Goal: Transaction & Acquisition: Book appointment/travel/reservation

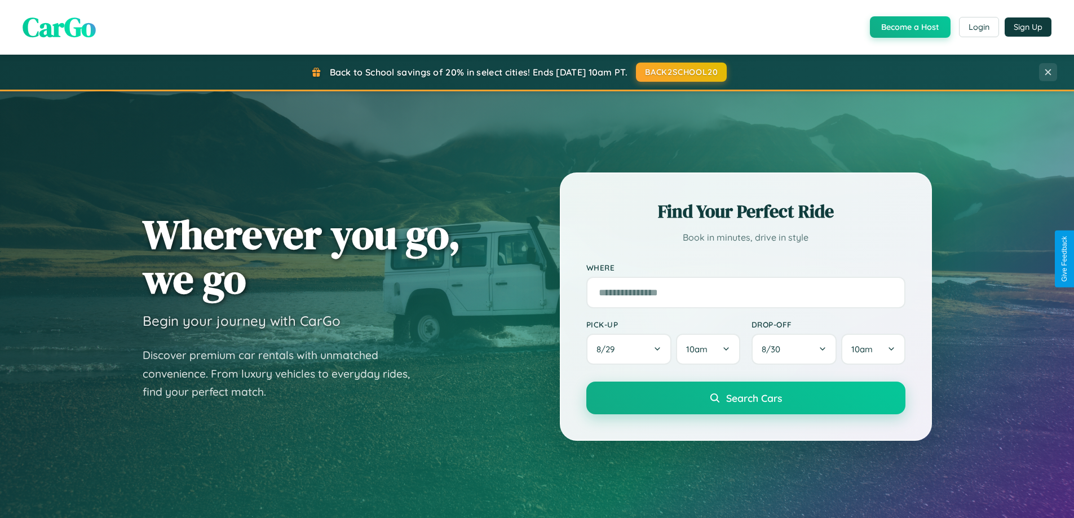
scroll to position [2170, 0]
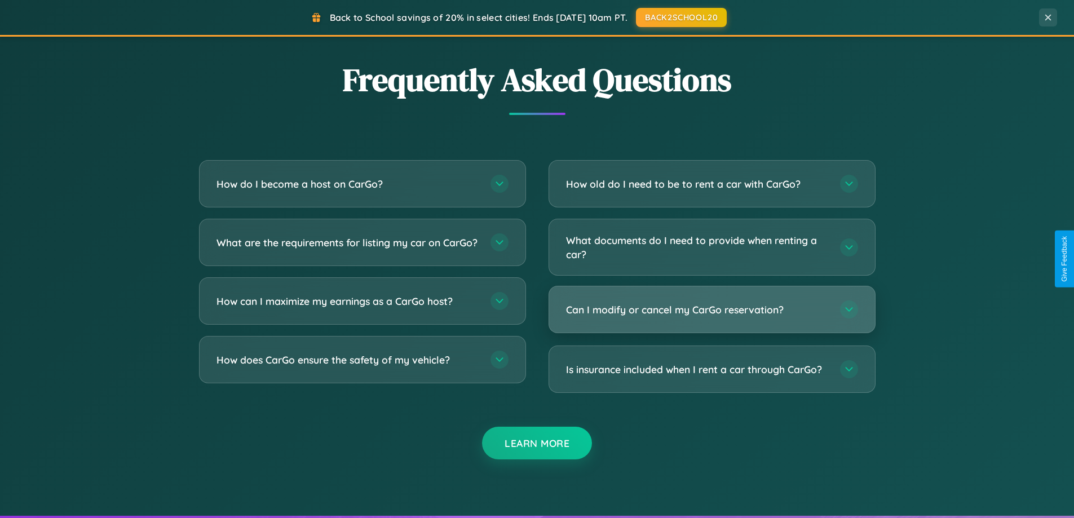
click at [712, 310] on h3 "Can I modify or cancel my CarGo reservation?" at bounding box center [697, 310] width 263 height 14
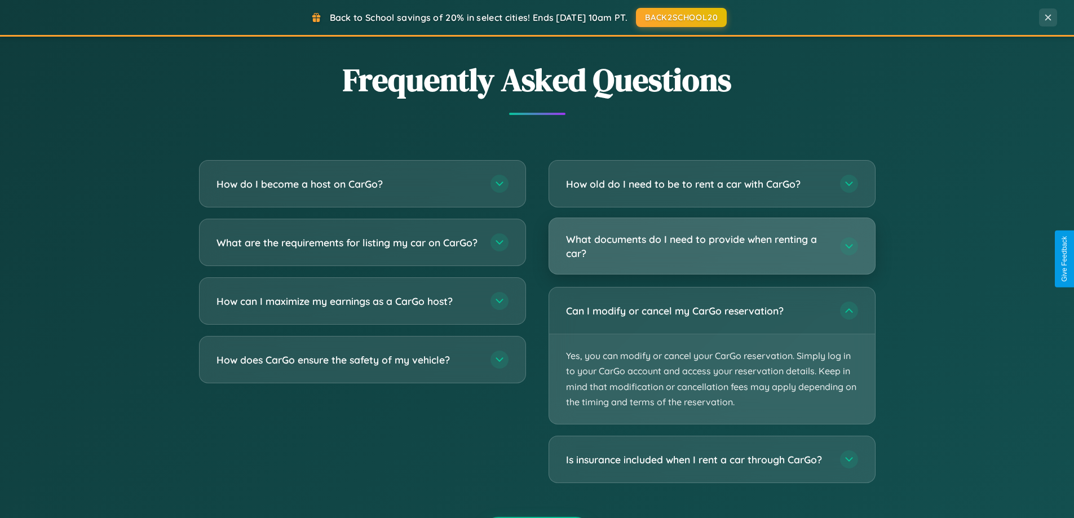
click at [712, 246] on h3 "What documents do I need to provide when renting a car?" at bounding box center [697, 246] width 263 height 28
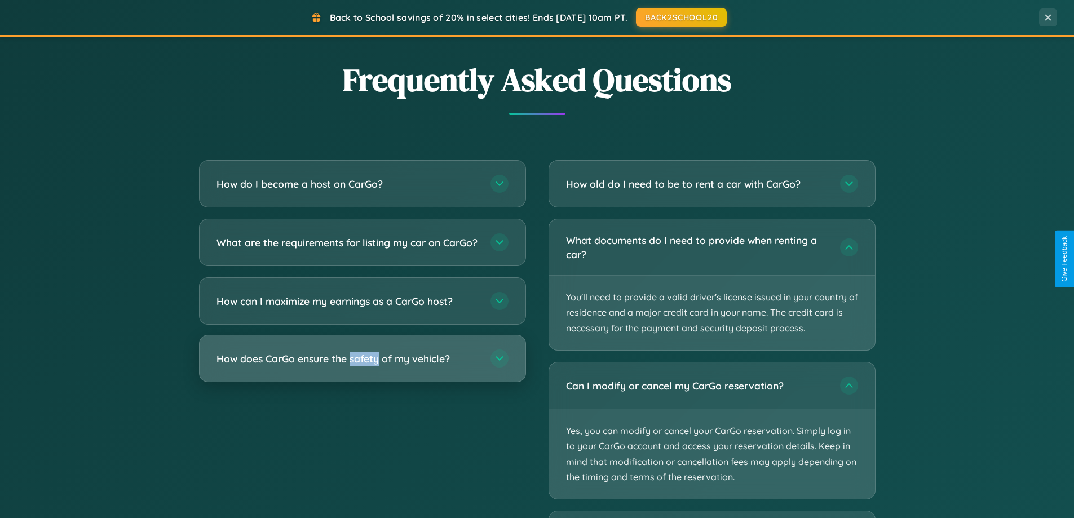
click at [362, 366] on h3 "How does CarGo ensure the safety of my vehicle?" at bounding box center [348, 359] width 263 height 14
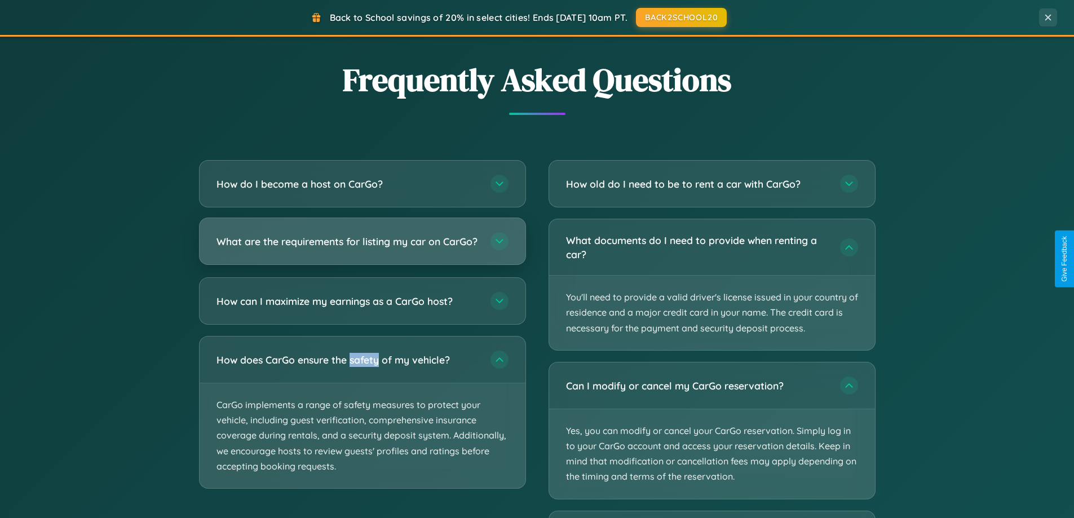
click at [362, 246] on h3 "What are the requirements for listing my car on CarGo?" at bounding box center [348, 242] width 263 height 14
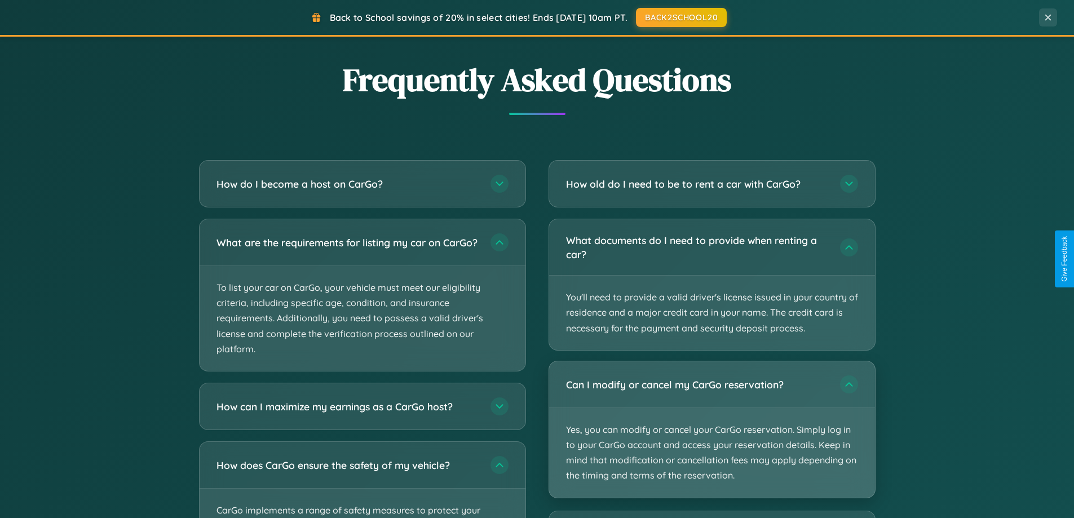
click at [712, 430] on p "Yes, you can modify or cancel your CarGo reservation. Simply log in to your Car…" at bounding box center [712, 453] width 326 height 90
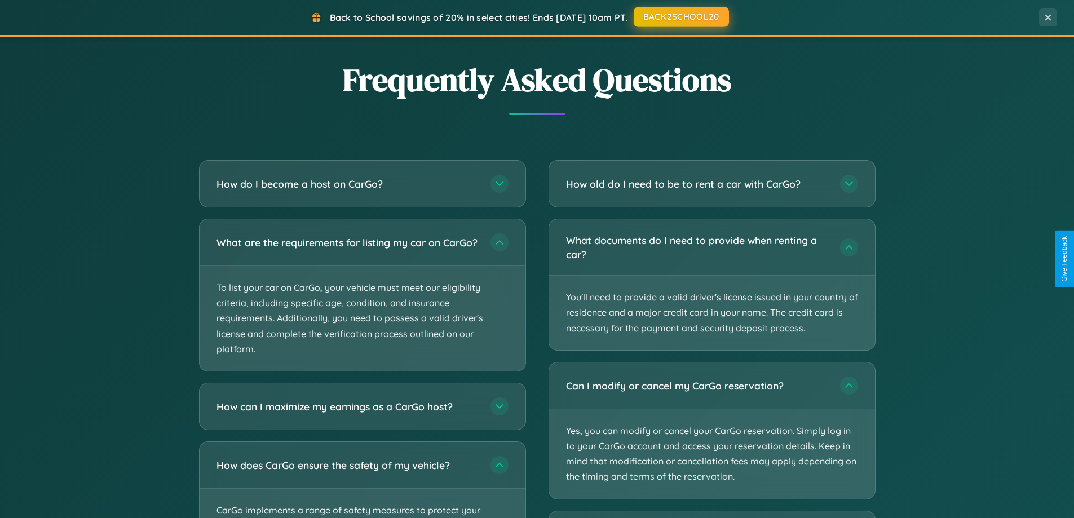
click at [681, 17] on button "BACK2SCHOOL20" at bounding box center [681, 17] width 95 height 20
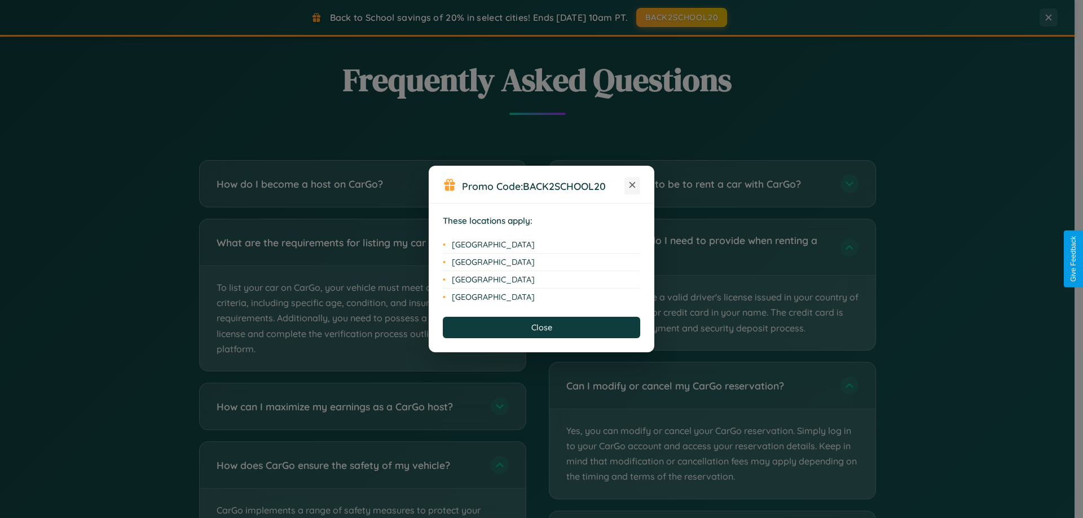
click at [632, 186] on icon at bounding box center [632, 185] width 6 height 6
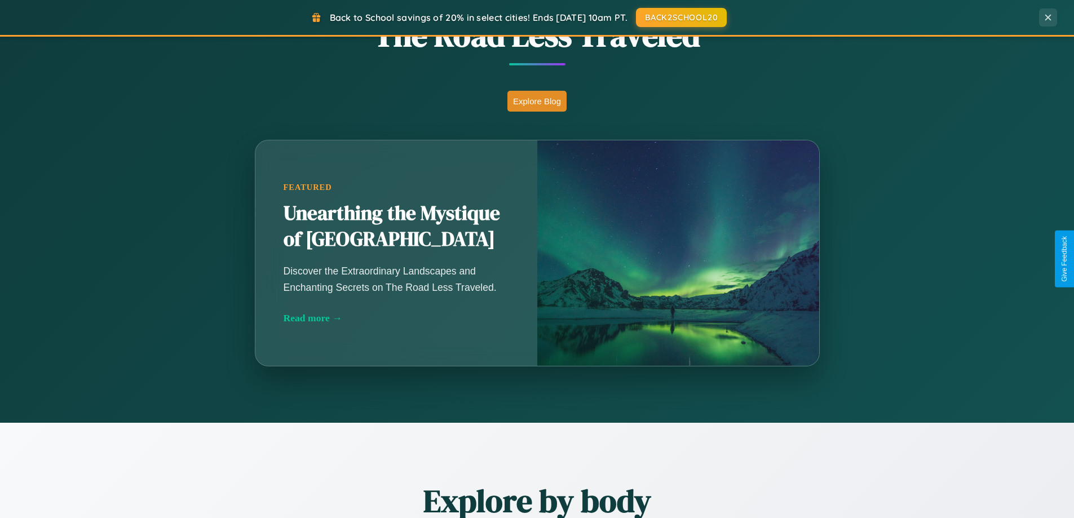
scroll to position [486, 0]
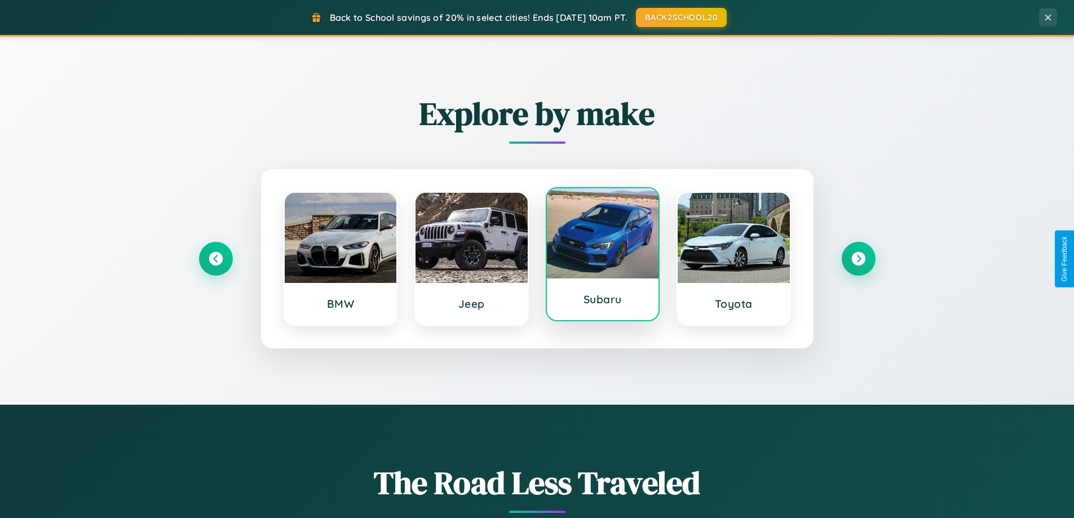
click at [602, 257] on div at bounding box center [603, 233] width 112 height 90
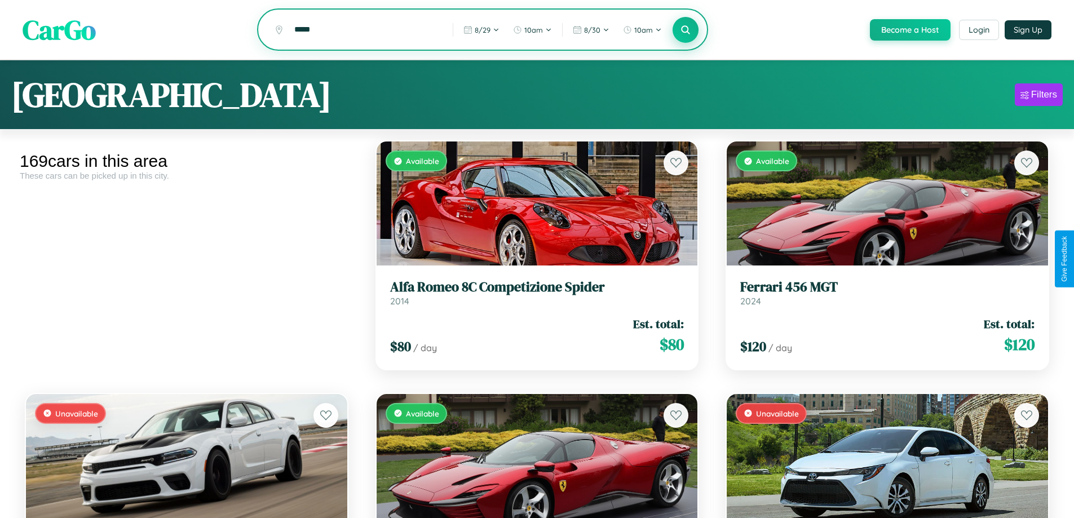
click at [685, 30] on icon at bounding box center [686, 29] width 11 height 11
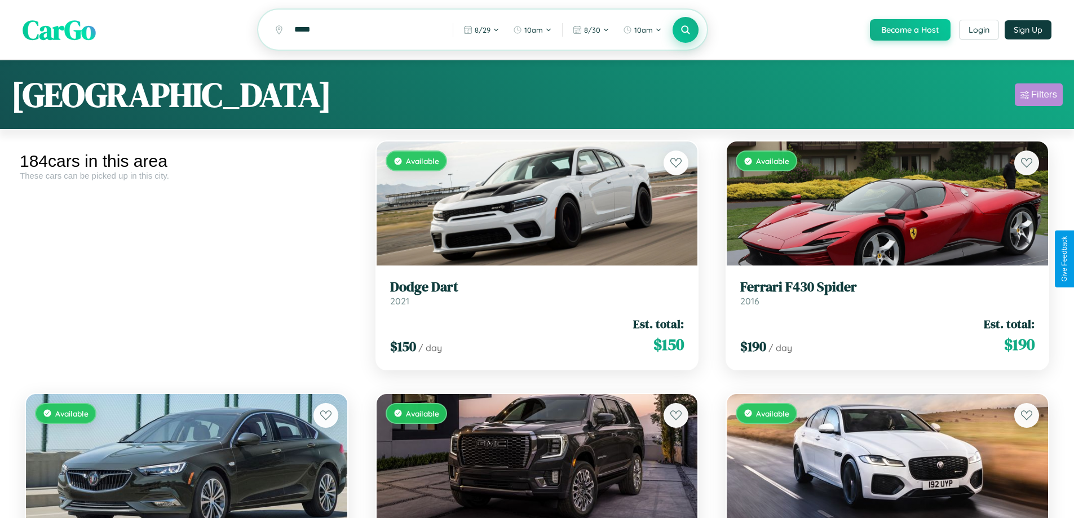
click at [1039, 96] on div "Filters" at bounding box center [1044, 94] width 26 height 11
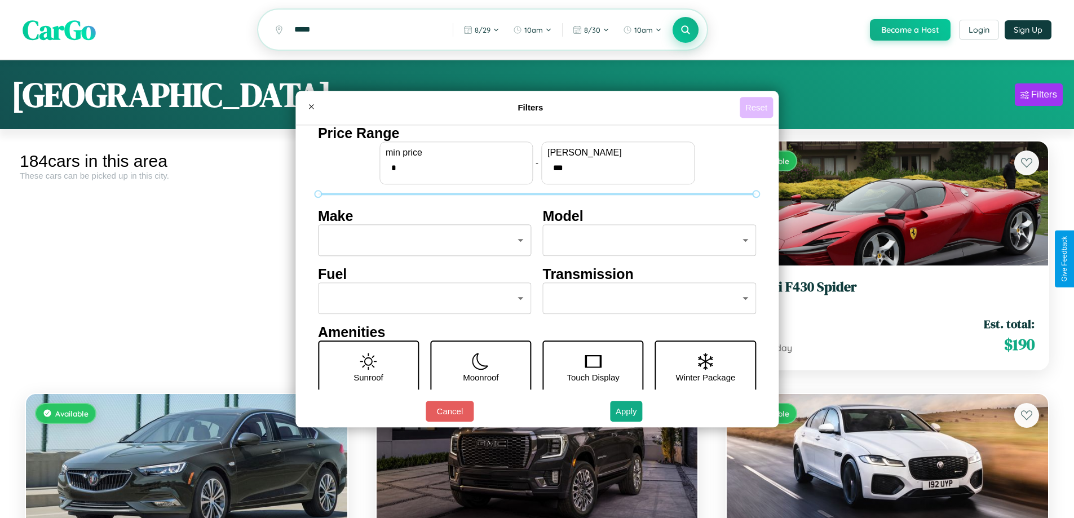
click at [758, 107] on button "Reset" at bounding box center [756, 107] width 33 height 21
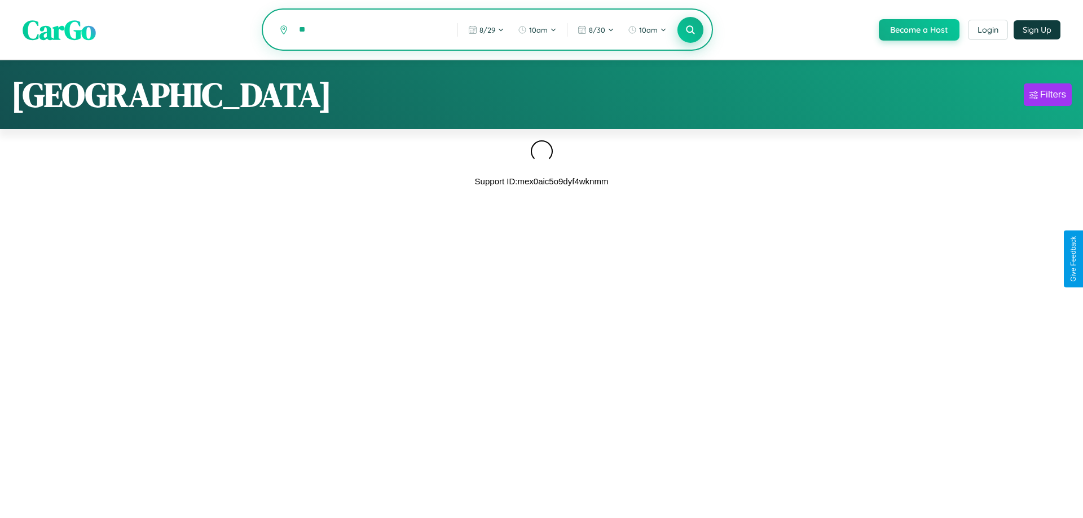
type input "*"
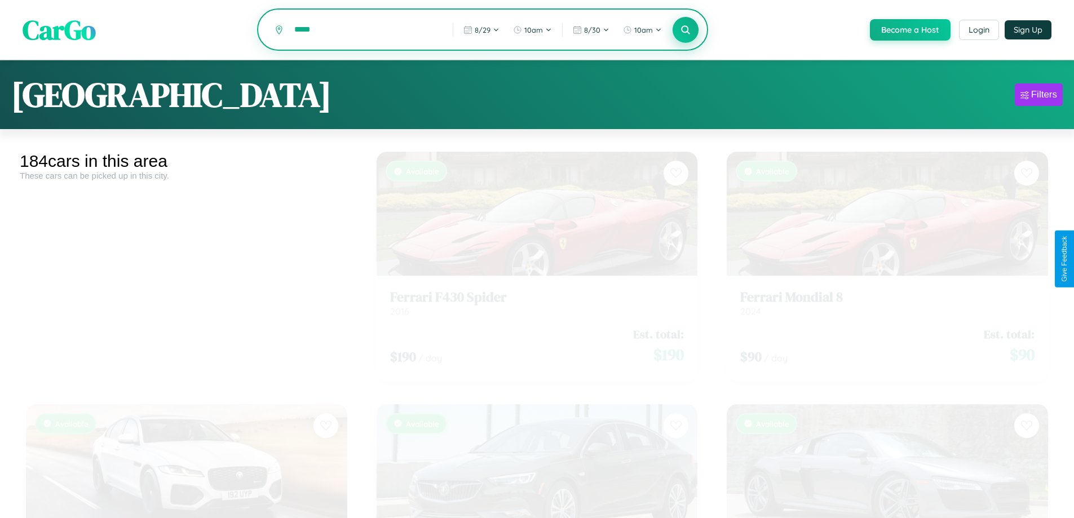
type input "*****"
click at [685, 30] on icon at bounding box center [686, 29] width 11 height 11
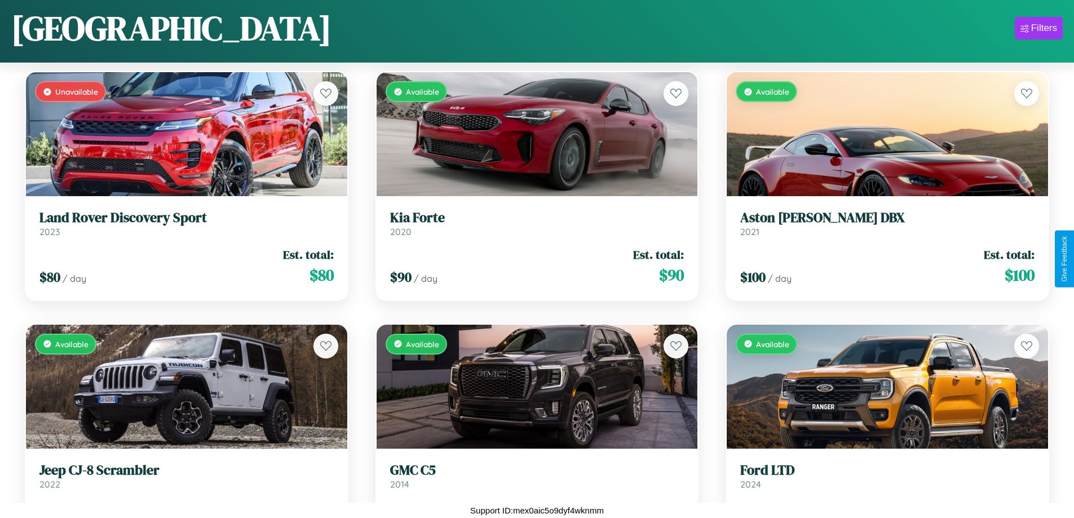
scroll to position [10765, 0]
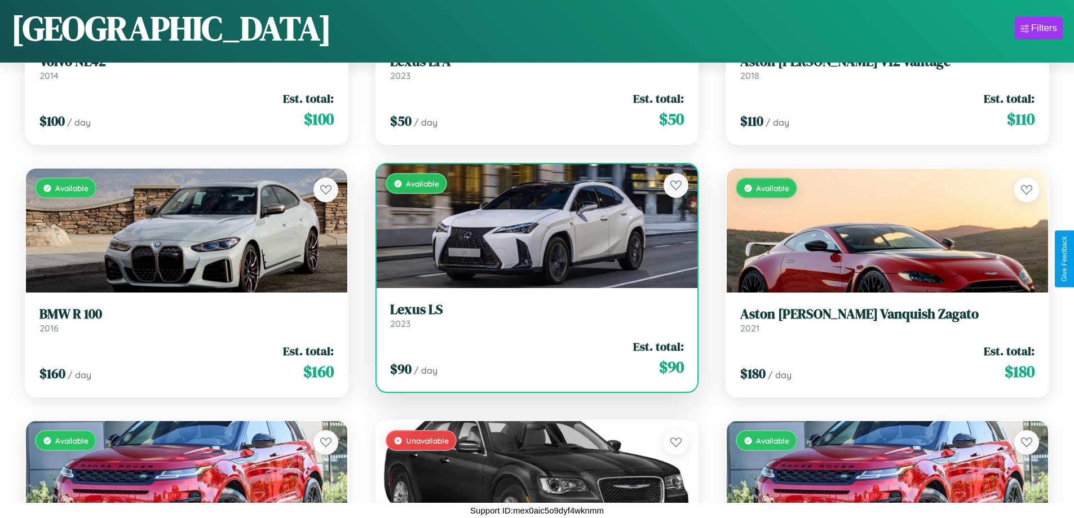
click at [532, 318] on link "Lexus LS 2023" at bounding box center [537, 316] width 294 height 28
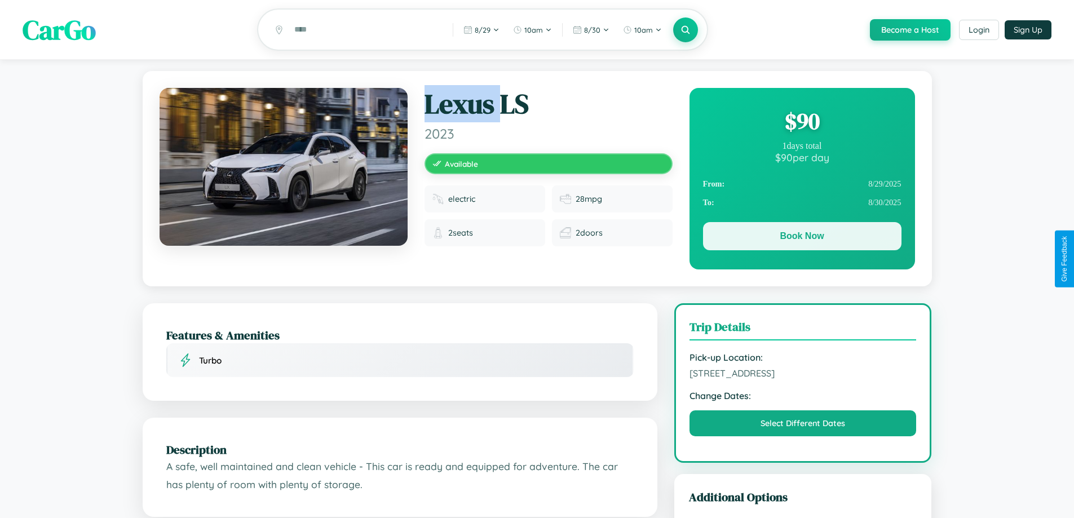
click at [802, 238] on button "Book Now" at bounding box center [802, 236] width 199 height 28
